Goal: Information Seeking & Learning: Learn about a topic

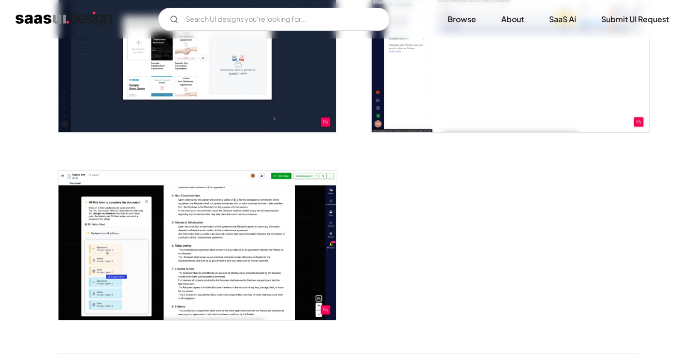
scroll to position [1865, 0]
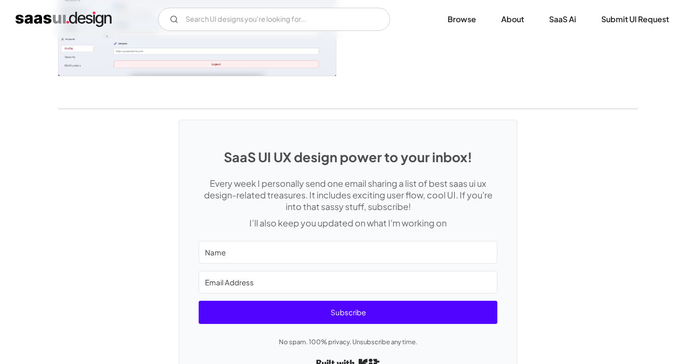
scroll to position [2670, 0]
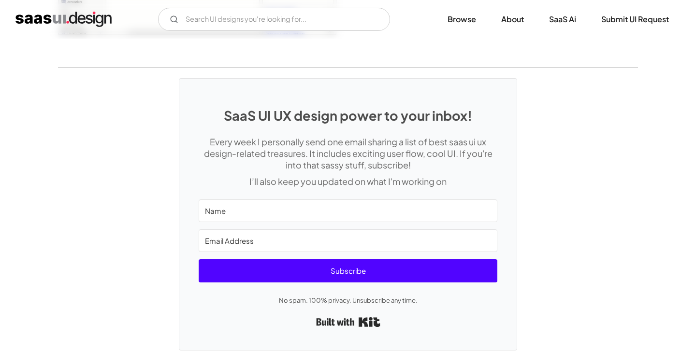
scroll to position [2568, 0]
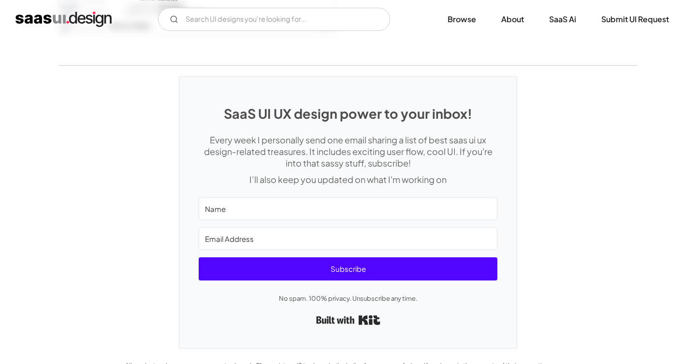
scroll to position [2928, 0]
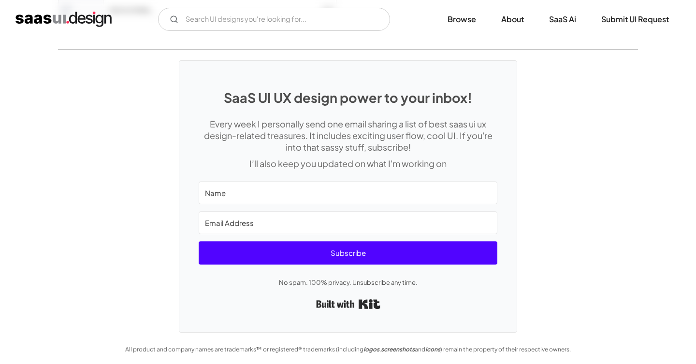
click at [581, 91] on div "SaaS UI UX design power to your inbox! Every week I personally send one email s…" at bounding box center [348, 191] width 696 height 283
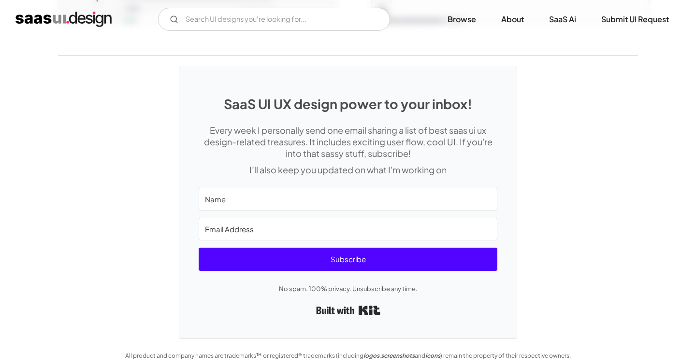
scroll to position [2094, 0]
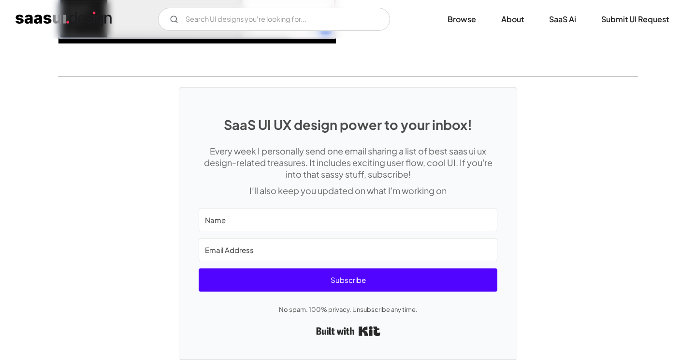
scroll to position [2593, 0]
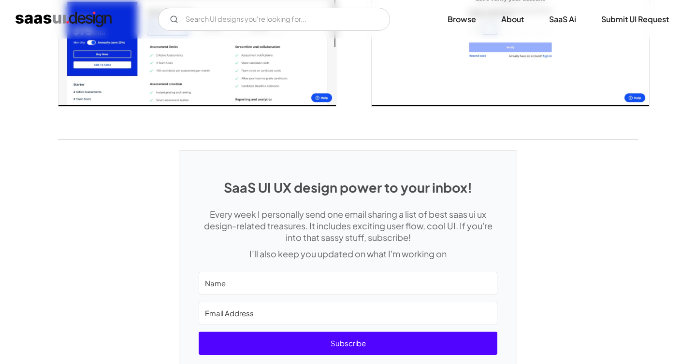
scroll to position [2119, 0]
